Goal: Information Seeking & Learning: Understand process/instructions

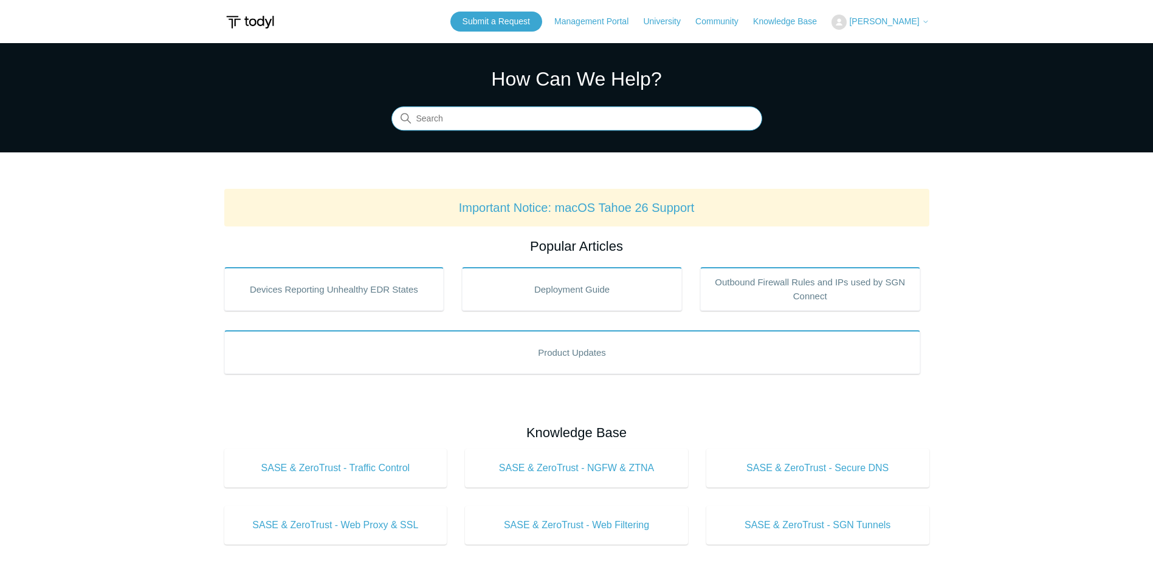
click at [519, 122] on input "Search" at bounding box center [576, 119] width 371 height 24
click at [173, 252] on main "Todyl Support Center How Can We Help? Search Important Notice: macOS Tahoe 26 S…" at bounding box center [576, 569] width 1153 height 1052
click at [526, 115] on input "Search" at bounding box center [576, 119] width 371 height 24
type input "verify your idenitty"
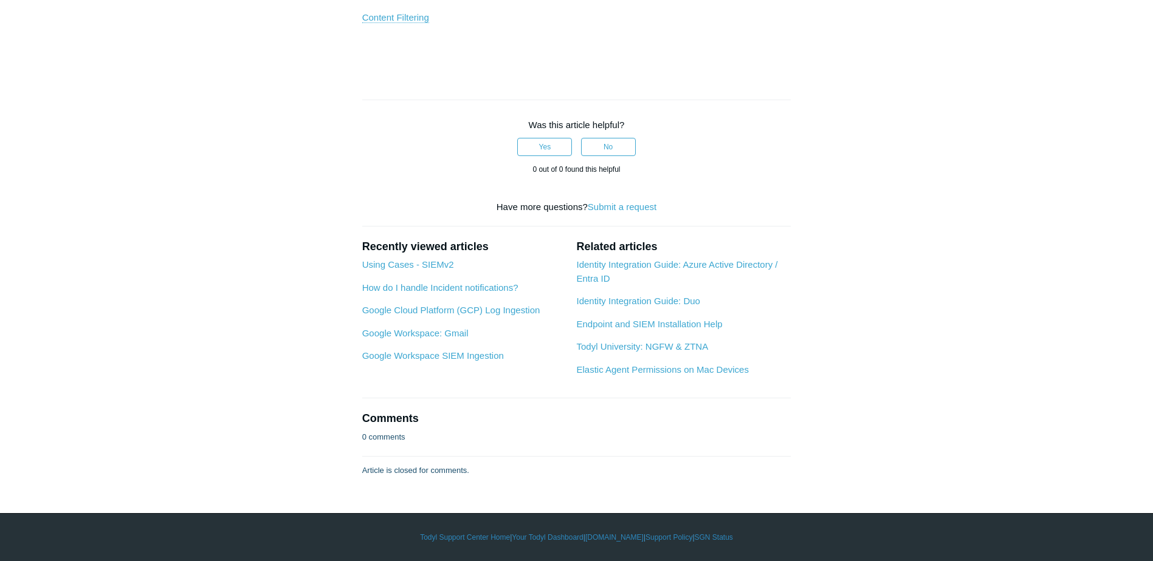
scroll to position [1944, 0]
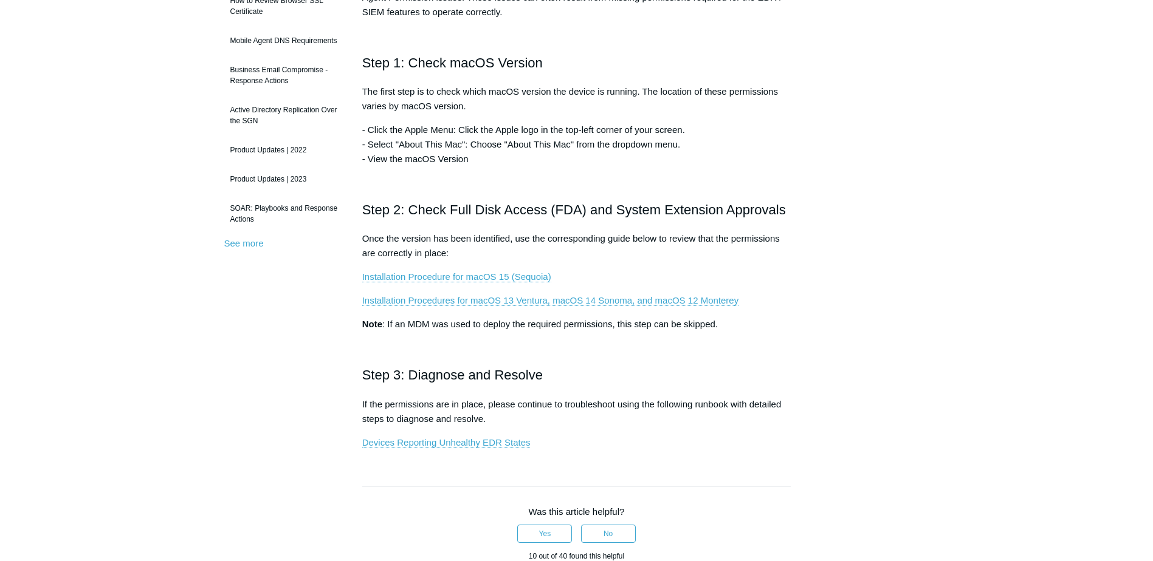
scroll to position [304, 0]
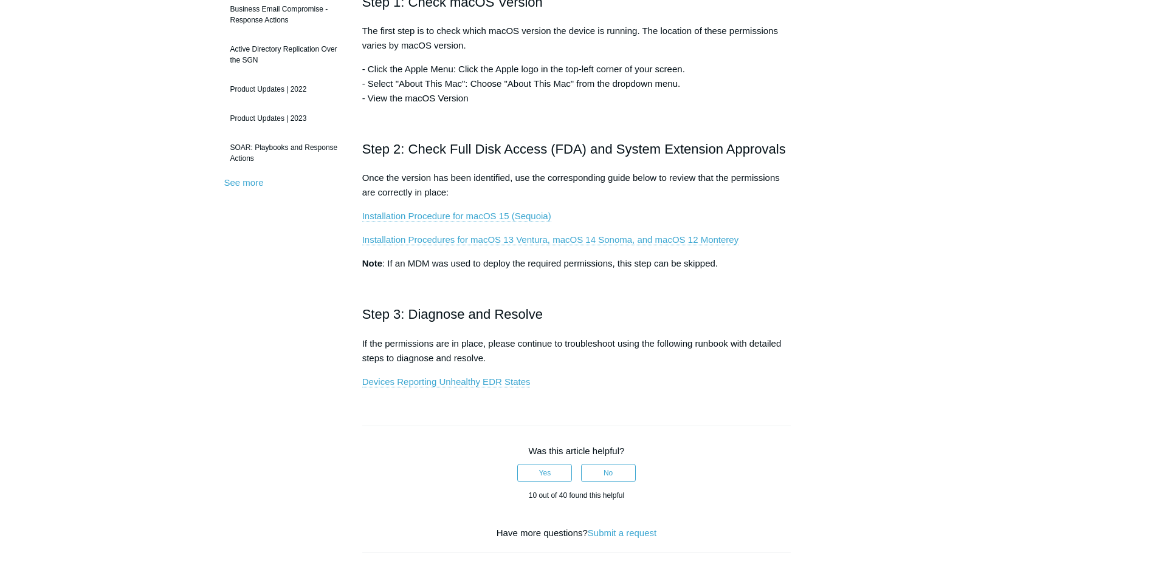
click at [530, 216] on link "Installation Procedure for macOS 15 (Sequoia)" at bounding box center [456, 216] width 189 height 11
